Goal: Book appointment/travel/reservation

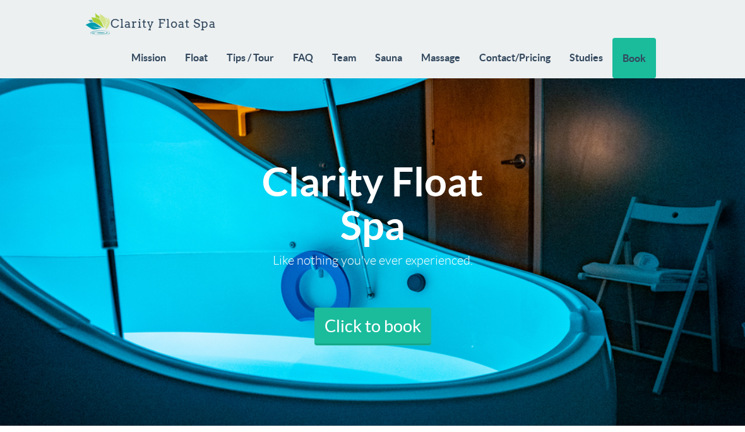
click at [197, 59] on link "Float" at bounding box center [196, 57] width 42 height 39
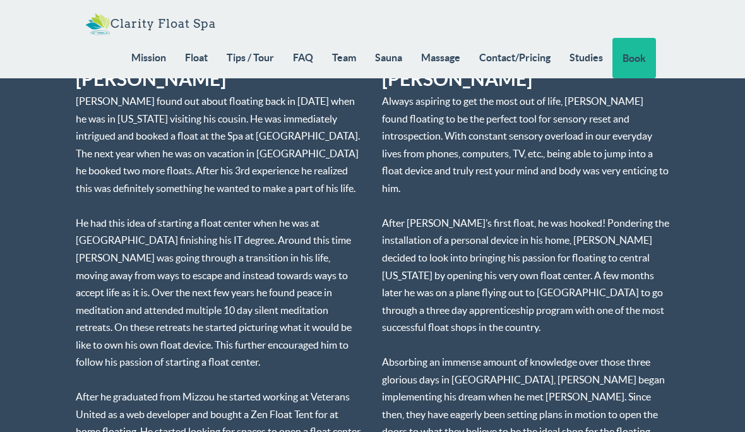
scroll to position [5949, 0]
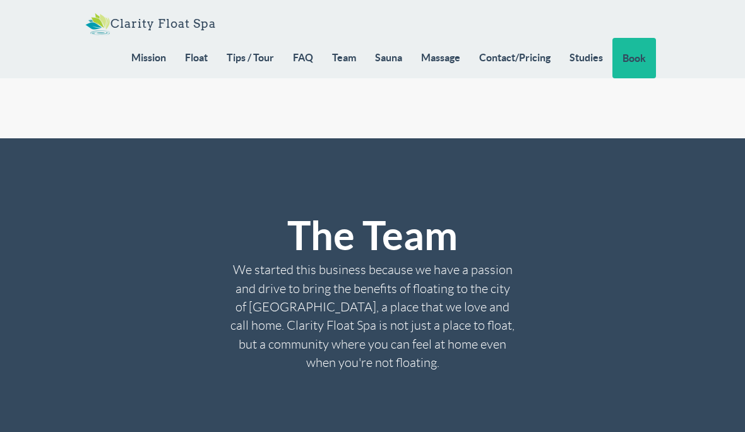
click at [255, 58] on link "Tips / Tour" at bounding box center [250, 57] width 66 height 39
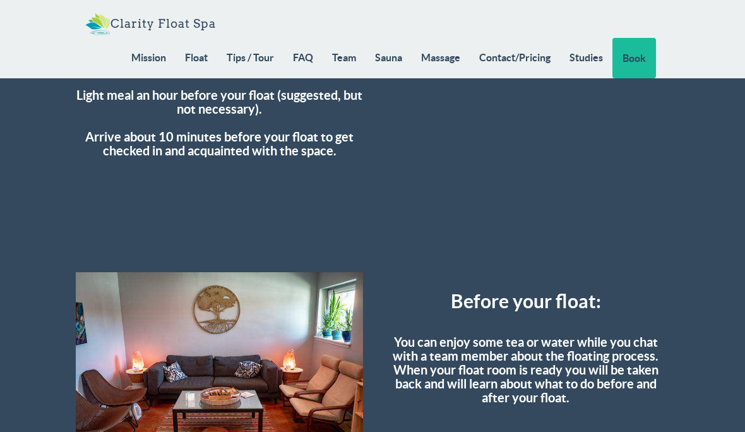
scroll to position [3475, 0]
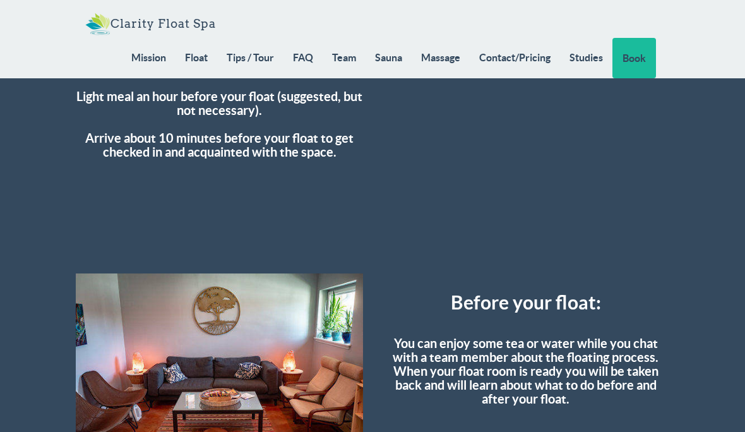
click at [390, 57] on link "Sauna" at bounding box center [388, 57] width 46 height 39
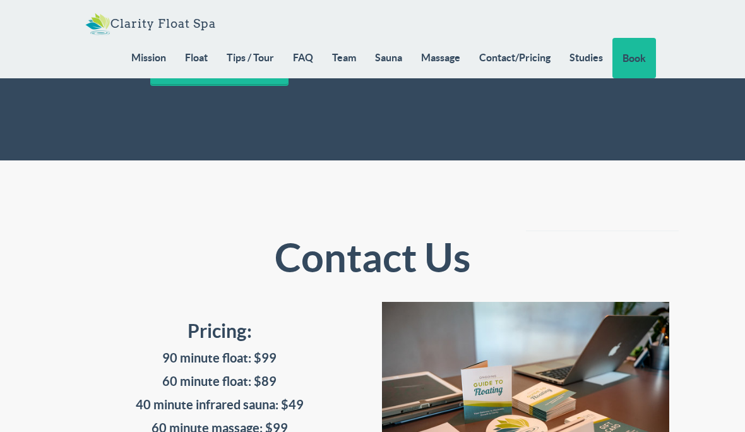
scroll to position [10550, 0]
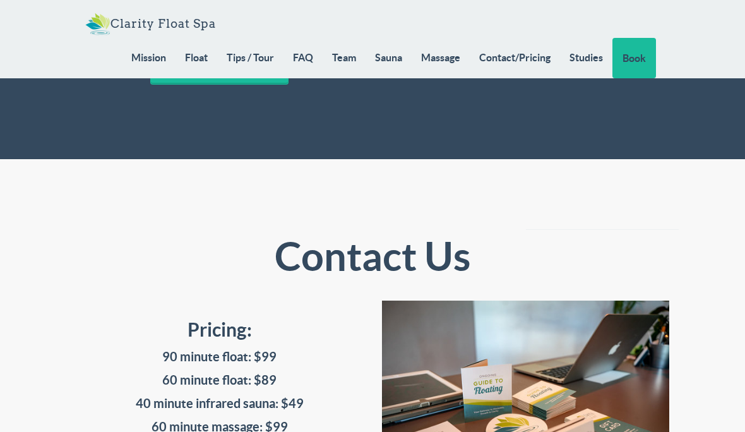
click at [521, 56] on link "Contact/Pricing" at bounding box center [515, 57] width 90 height 39
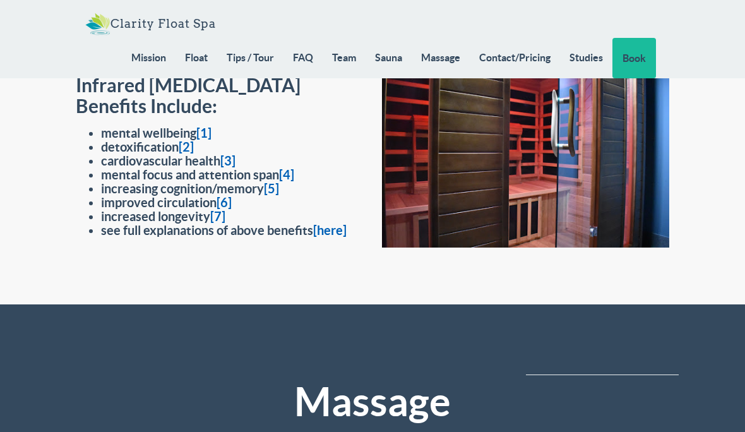
scroll to position [9891, 0]
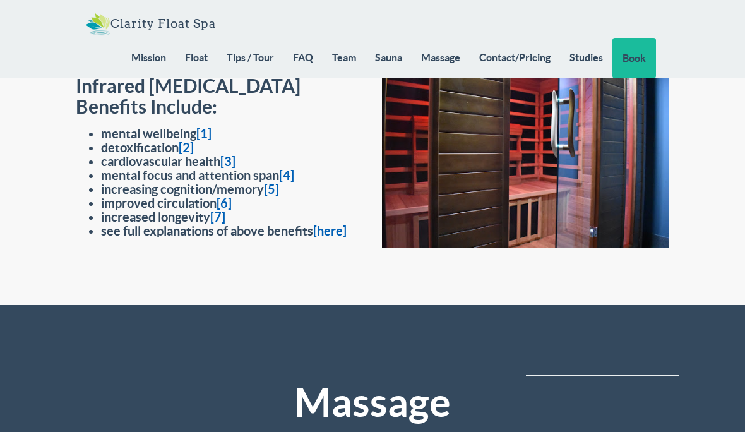
click at [590, 57] on link "Studies" at bounding box center [586, 57] width 52 height 39
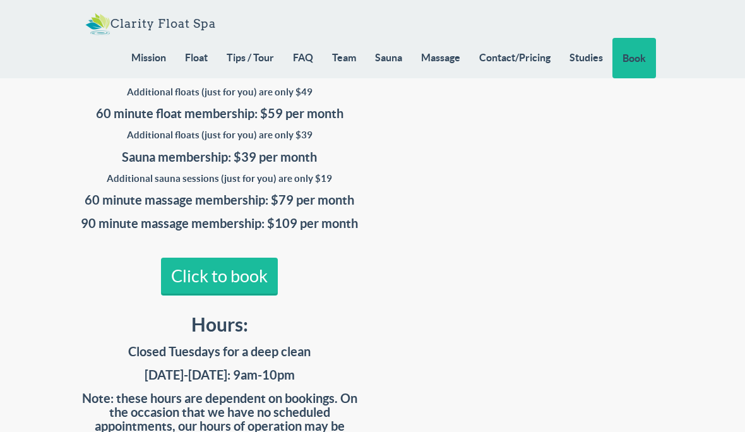
scroll to position [10979, 0]
click at [531, 58] on link "Contact/Pricing" at bounding box center [515, 57] width 90 height 39
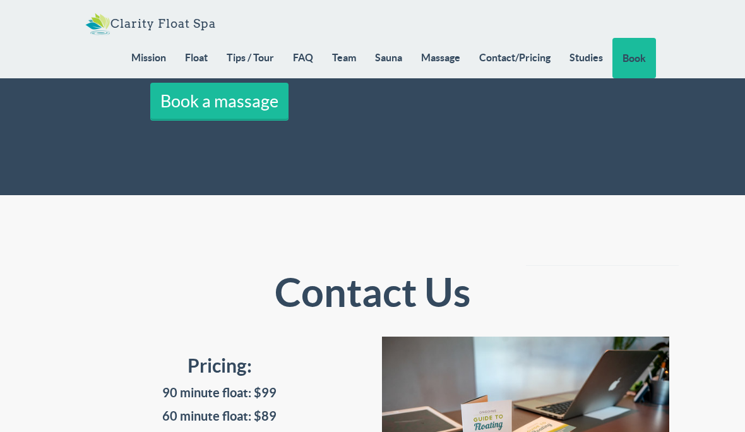
scroll to position [10415, 0]
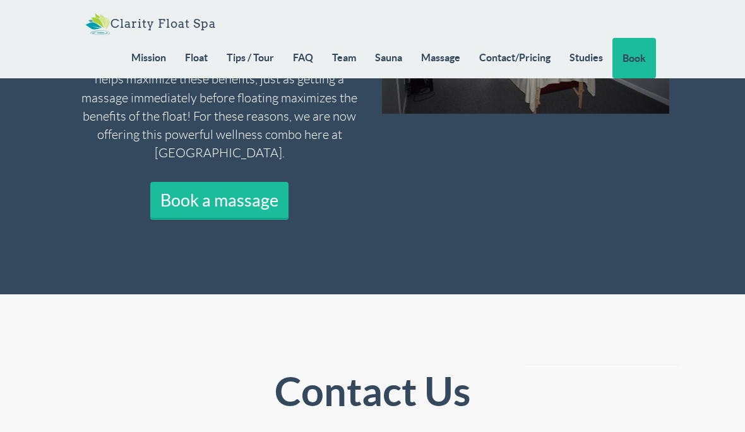
click at [448, 57] on link "Massage" at bounding box center [441, 57] width 58 height 39
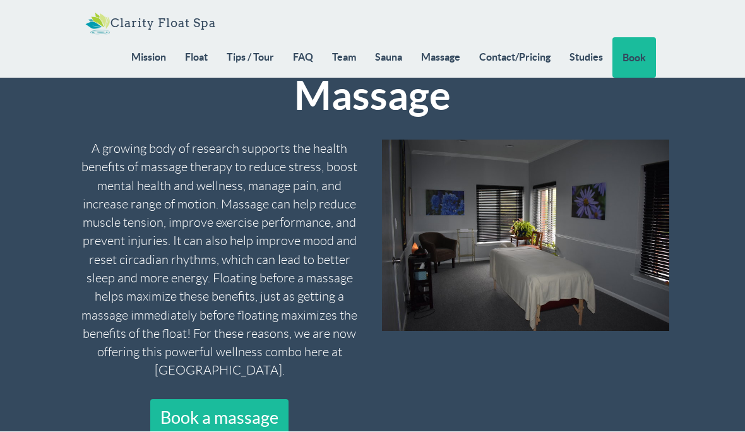
scroll to position [10198, 0]
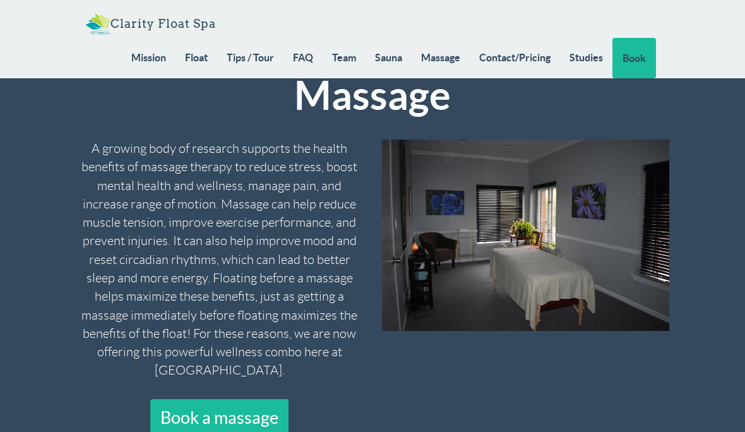
click at [259, 399] on link "Book a massage" at bounding box center [219, 418] width 138 height 38
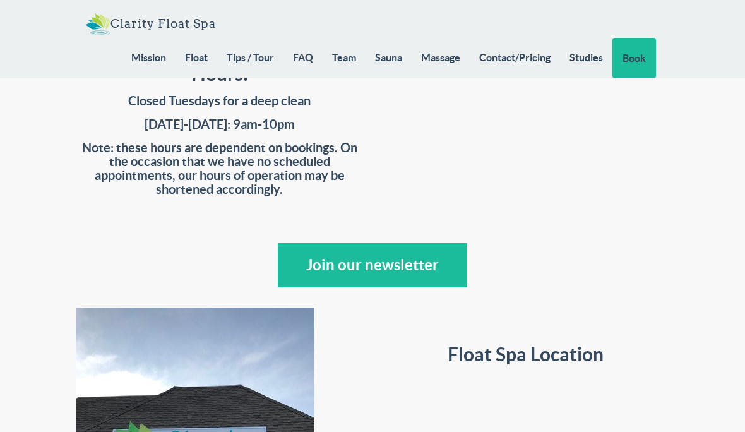
scroll to position [11225, 0]
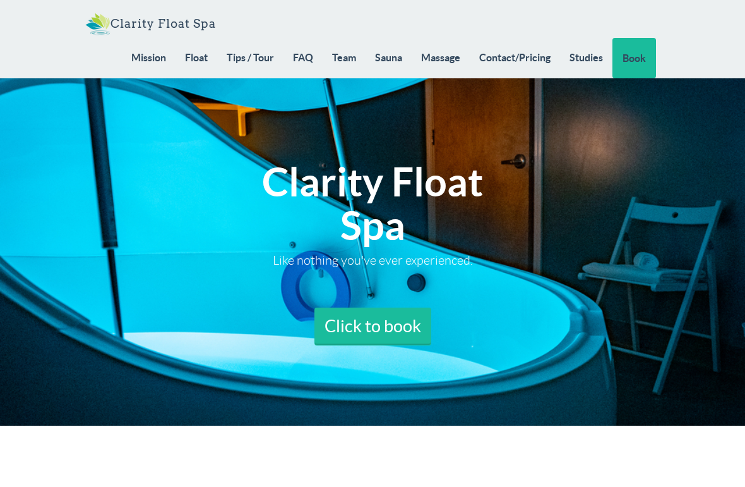
click at [197, 54] on link "Float" at bounding box center [196, 57] width 42 height 39
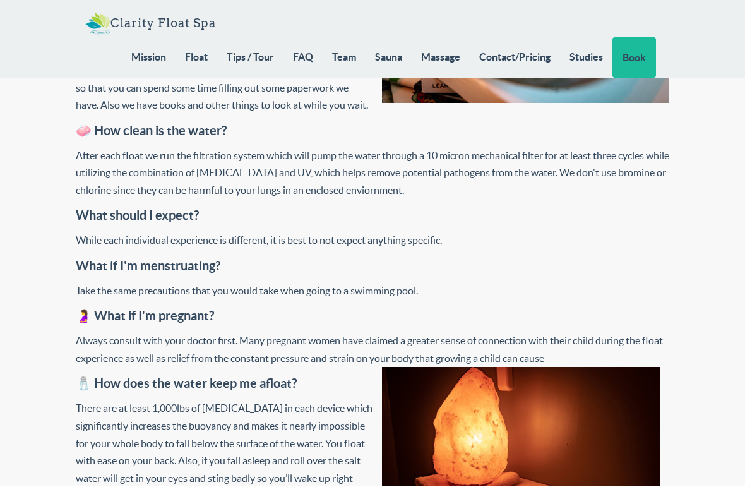
scroll to position [4447, 0]
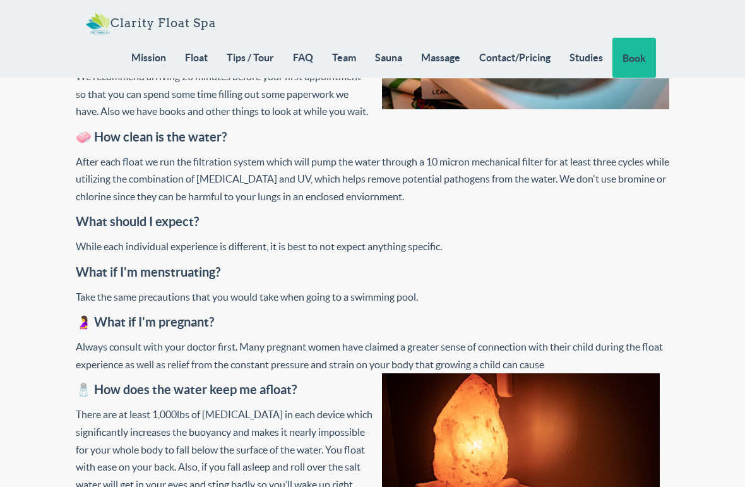
click at [446, 56] on link "Massage" at bounding box center [441, 57] width 58 height 39
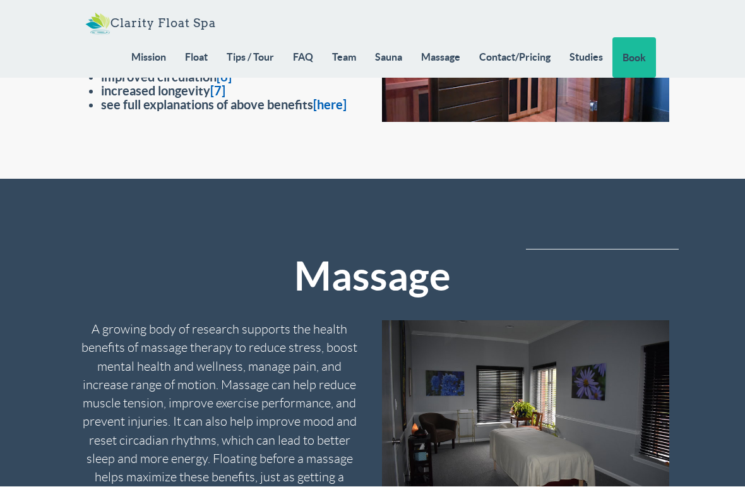
scroll to position [10016, 0]
